Goal: Entertainment & Leisure: Consume media (video, audio)

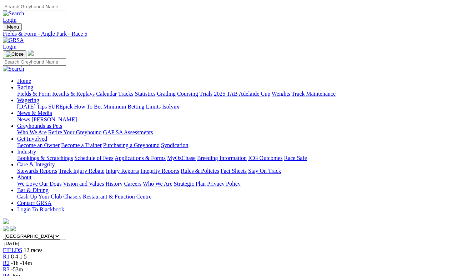
click at [10, 273] on link "R4" at bounding box center [6, 276] width 7 height 6
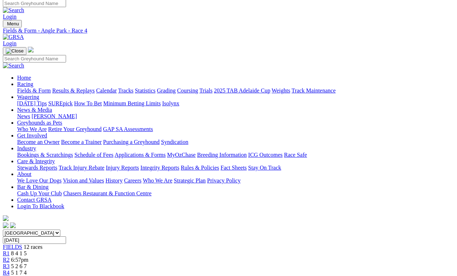
click at [10, 263] on span "R3" at bounding box center [6, 266] width 7 height 6
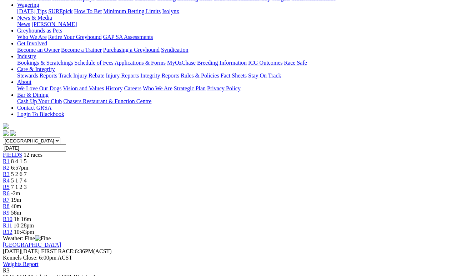
scroll to position [99, 0]
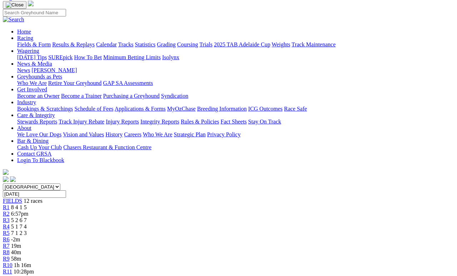
scroll to position [0, 0]
